Goal: Information Seeking & Learning: Check status

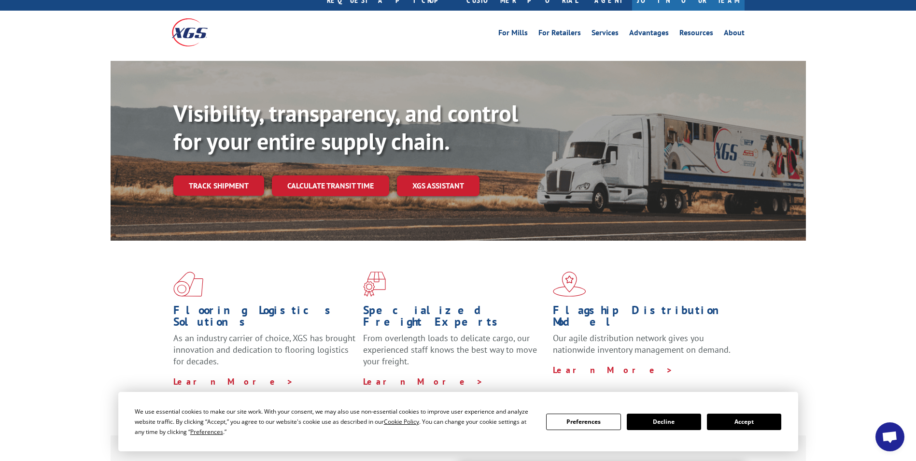
scroll to position [48, 0]
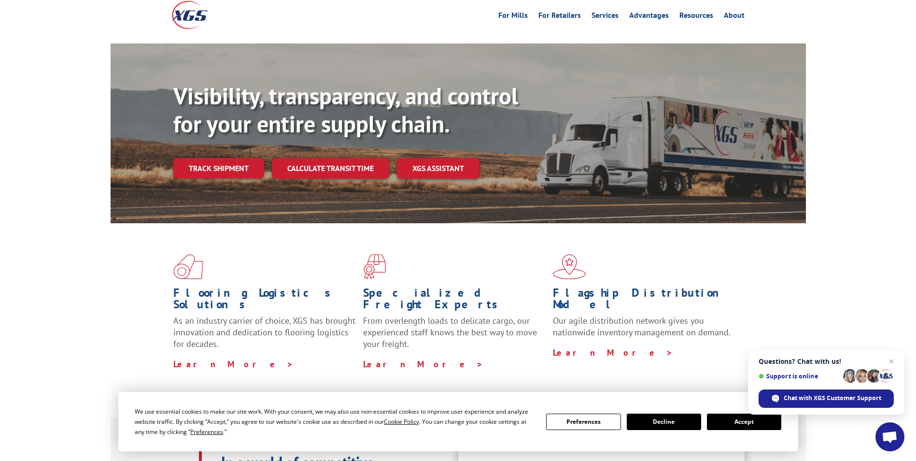
drag, startPoint x: 735, startPoint y: 422, endPoint x: 714, endPoint y: 413, distance: 23.0
click at [736, 422] on button "Accept" at bounding box center [744, 421] width 74 height 16
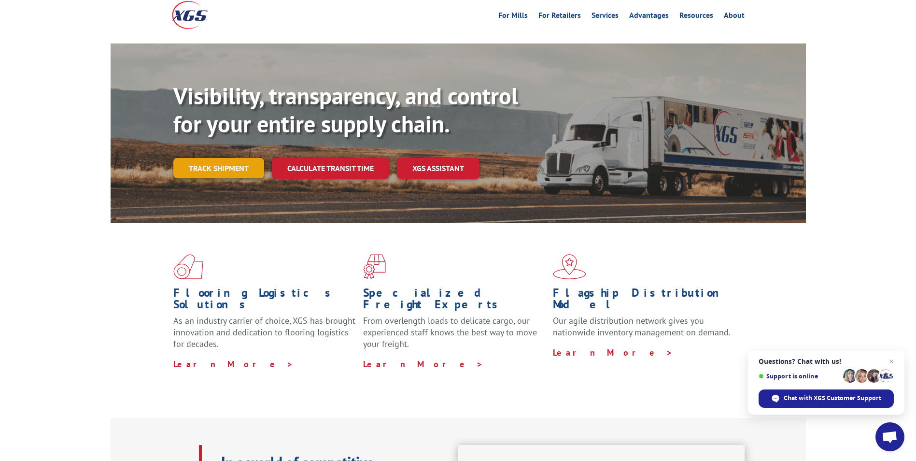
click at [234, 158] on link "Track shipment" at bounding box center [218, 168] width 91 height 20
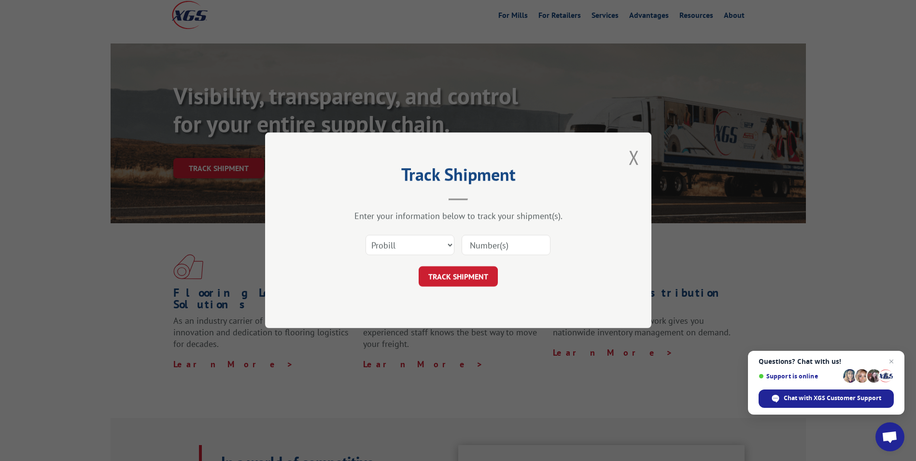
paste input "17262822"
type input "17262822"
click at [471, 278] on button "TRACK SHIPMENT" at bounding box center [458, 276] width 79 height 20
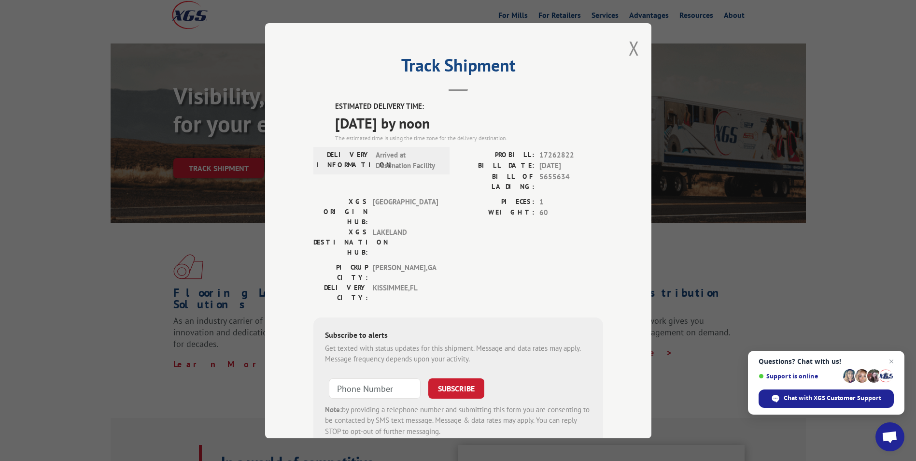
click at [890, 352] on span "Questions? Chat with us! Support is online Chat with XGS Customer Support" at bounding box center [826, 383] width 156 height 64
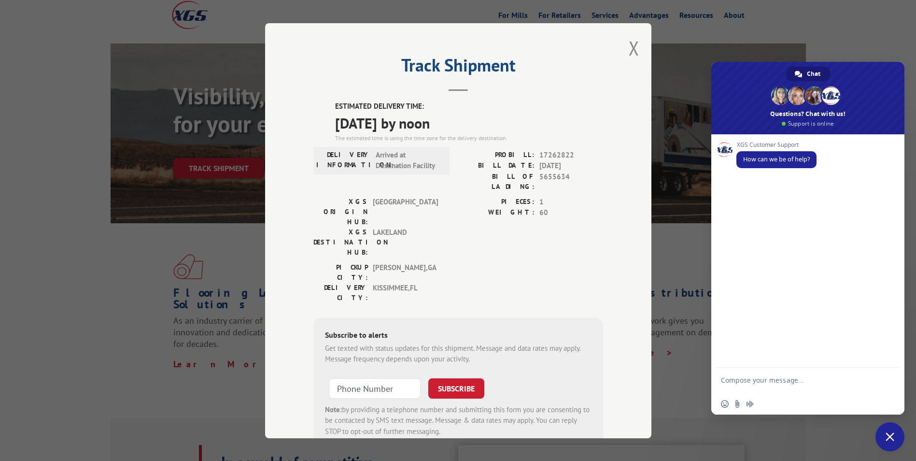
click at [895, 436] on span "Close chat" at bounding box center [889, 436] width 29 height 29
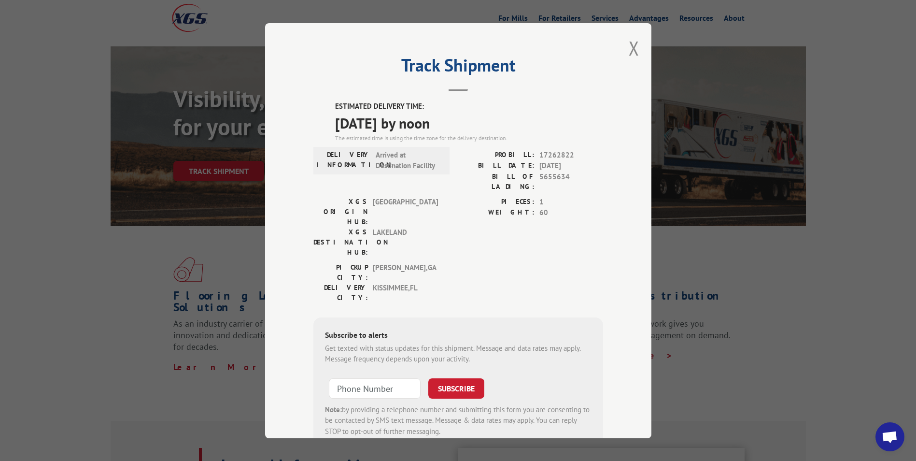
scroll to position [0, 0]
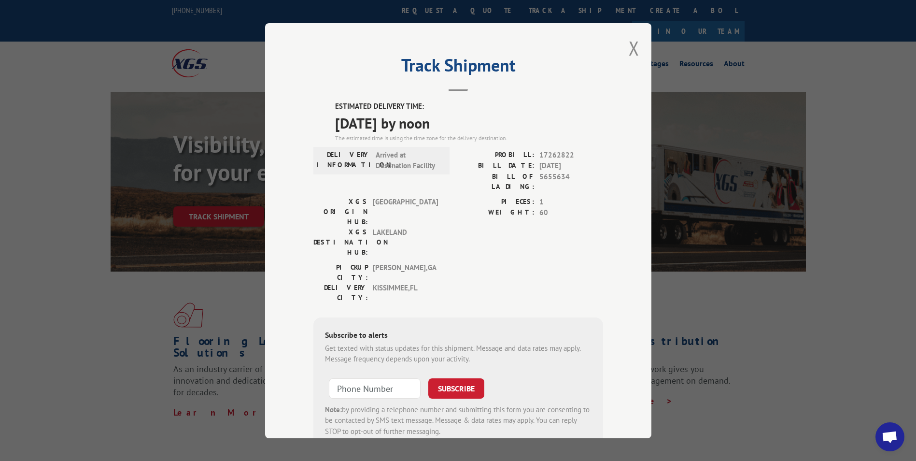
click at [636, 47] on div "Track Shipment ESTIMATED DELIVERY TIME: [DATE] by noon The estimated time is us…" at bounding box center [458, 230] width 386 height 415
click at [633, 48] on button "Close modal" at bounding box center [634, 48] width 11 height 26
